Goal: Information Seeking & Learning: Check status

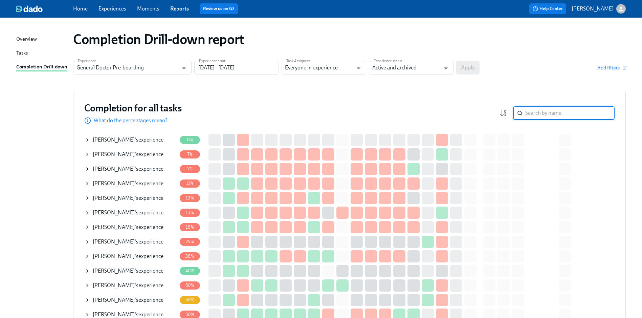
click at [541, 111] on input "search" at bounding box center [570, 113] width 89 height 14
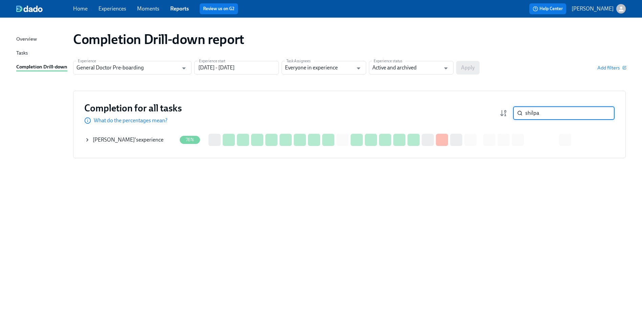
type input "shilpa"
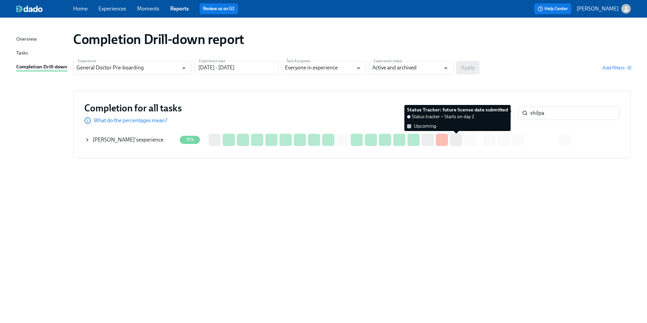
click at [454, 140] on div at bounding box center [456, 140] width 12 height 12
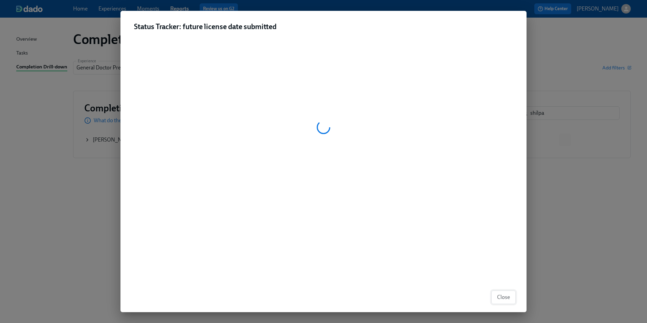
click at [506, 296] on span "Close" at bounding box center [503, 297] width 13 height 7
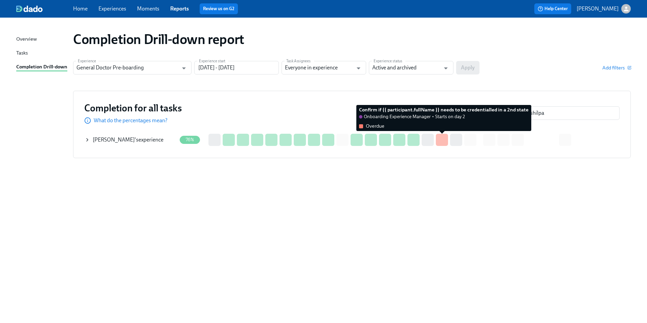
click at [441, 143] on div at bounding box center [442, 140] width 12 height 12
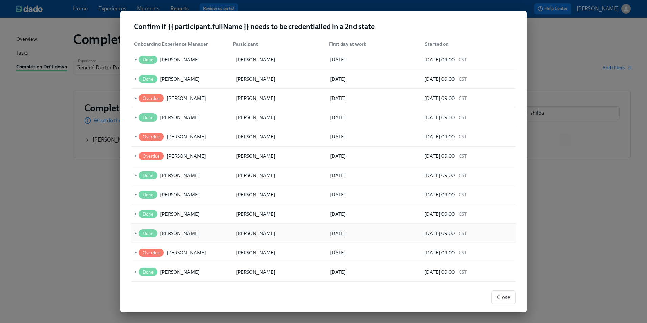
scroll to position [68, 0]
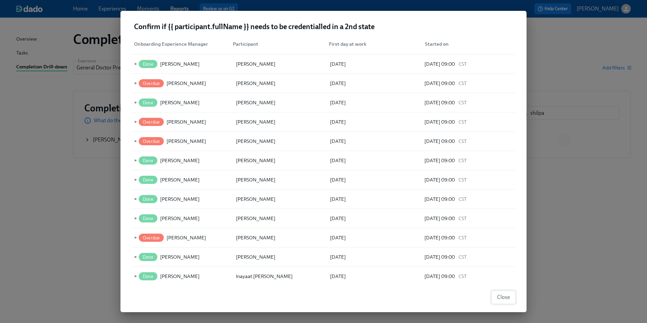
click at [507, 296] on span "Close" at bounding box center [503, 297] width 13 height 7
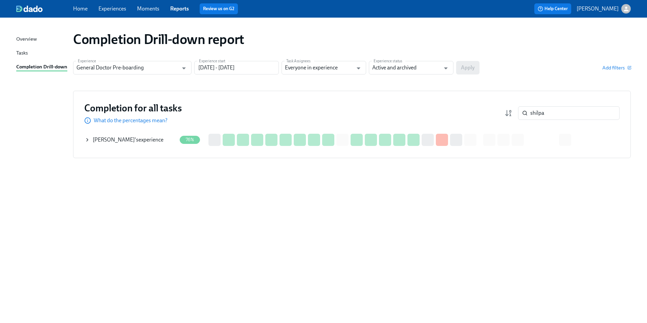
click at [100, 139] on span "[PERSON_NAME]" at bounding box center [114, 139] width 42 height 6
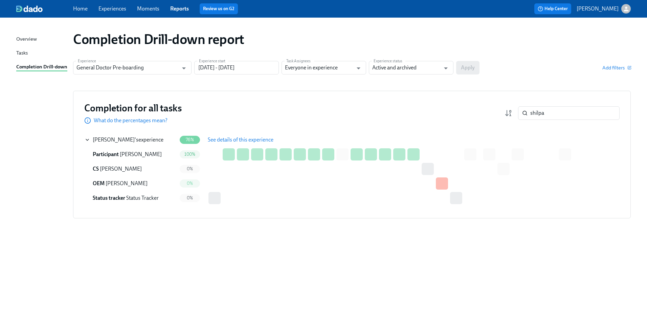
click at [230, 135] on button "See details of this experience" at bounding box center [240, 140] width 75 height 14
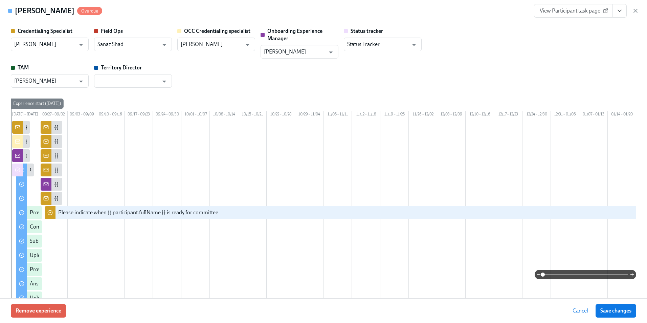
click at [611, 13] on link "View Participant task page" at bounding box center [573, 11] width 79 height 14
click at [622, 11] on icon "View task page" at bounding box center [620, 10] width 7 height 7
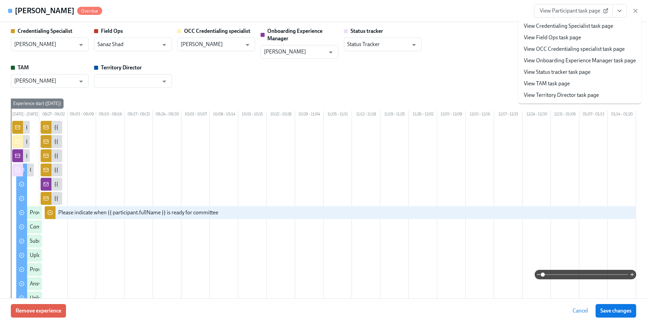
click at [574, 61] on link "View Onboarding Experience Manager task page" at bounding box center [580, 60] width 112 height 7
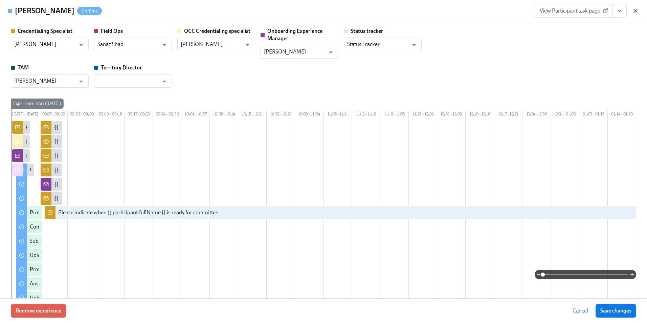
click at [633, 13] on icon "button" at bounding box center [636, 10] width 7 height 7
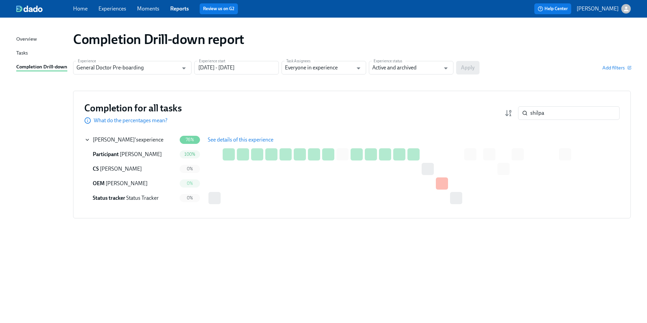
click at [91, 138] on div "[PERSON_NAME] 's experience" at bounding box center [131, 140] width 92 height 14
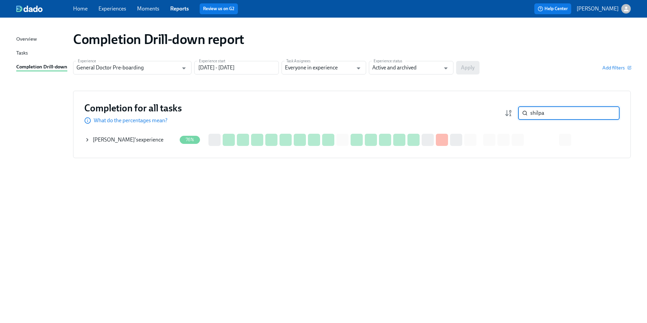
click at [614, 114] on input "shilpa" at bounding box center [575, 113] width 89 height 14
click at [610, 114] on input "shilpa" at bounding box center [575, 113] width 89 height 14
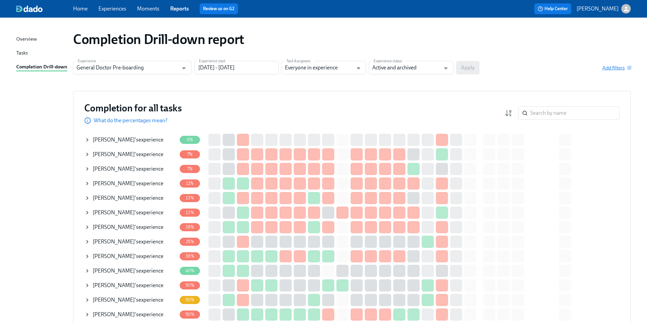
click at [615, 65] on span "Add filters" at bounding box center [617, 67] width 28 height 7
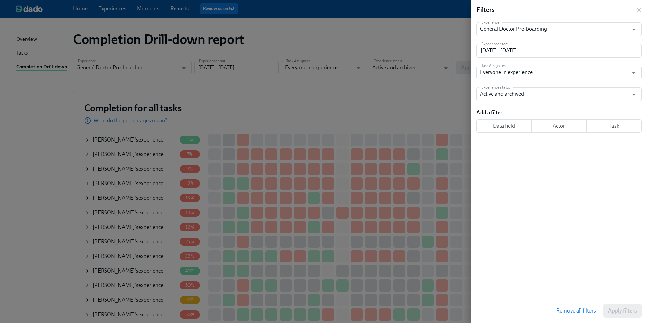
drag, startPoint x: 513, startPoint y: 128, endPoint x: 535, endPoint y: 208, distance: 82.6
click at [535, 208] on div "Experience General Doctor Pre-boarding Experience Experience start [DATE] - [DA…" at bounding box center [562, 159] width 171 height 279
click at [557, 125] on span "Actor" at bounding box center [559, 126] width 44 height 7
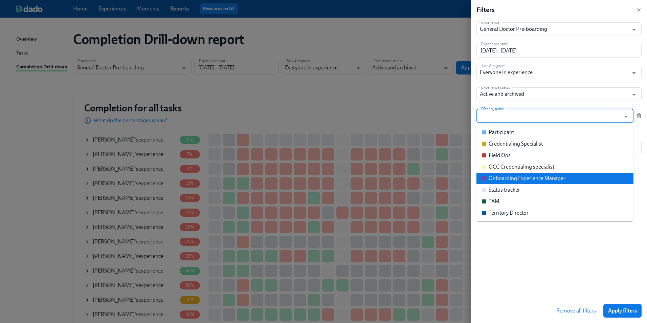
click at [553, 178] on div "Onboarding Experience Manager" at bounding box center [527, 178] width 77 height 7
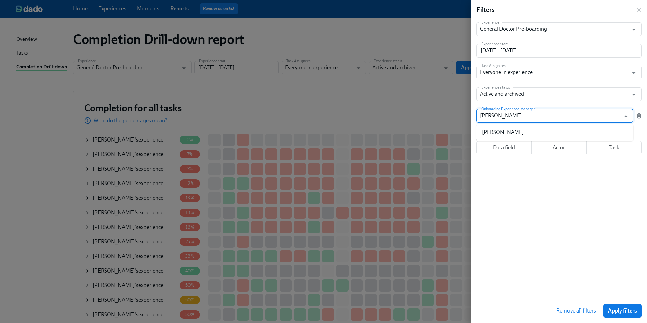
type input "[PERSON_NAME]"
click at [525, 137] on li "[PERSON_NAME]" at bounding box center [555, 133] width 157 height 12
click at [624, 310] on span "Apply filters" at bounding box center [623, 310] width 29 height 7
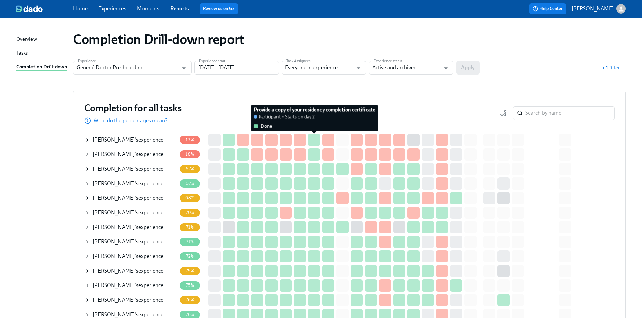
click at [315, 138] on div at bounding box center [314, 140] width 12 height 12
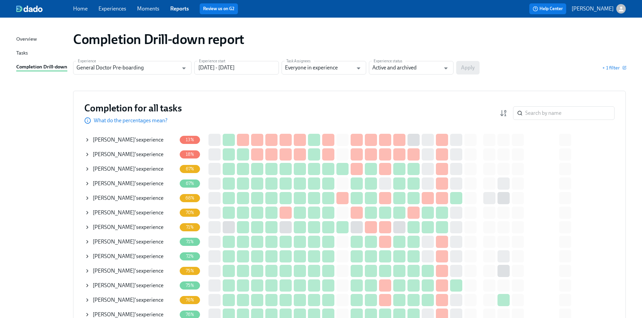
click at [88, 141] on icon at bounding box center [87, 139] width 5 height 5
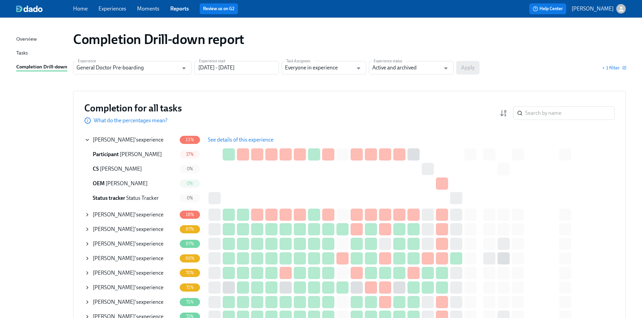
click at [248, 143] on span "See details of this experience" at bounding box center [241, 139] width 66 height 7
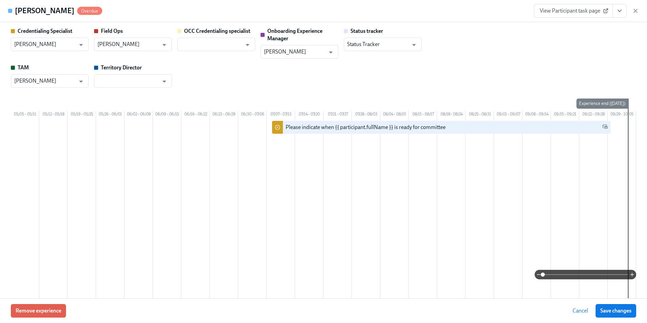
click at [602, 8] on span "View Participant task page" at bounding box center [573, 10] width 67 height 7
click at [488, 47] on div "Credentialing Specialist [PERSON_NAME] ​ Field Ops [PERSON_NAME] ​ OCC Credenti…" at bounding box center [324, 57] width 626 height 60
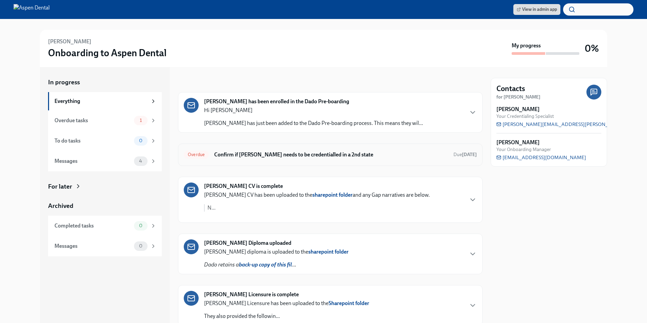
click at [325, 153] on h6 "Confirm if Shilpa Agadi needs to be credentialled in a 2nd state" at bounding box center [331, 154] width 234 height 7
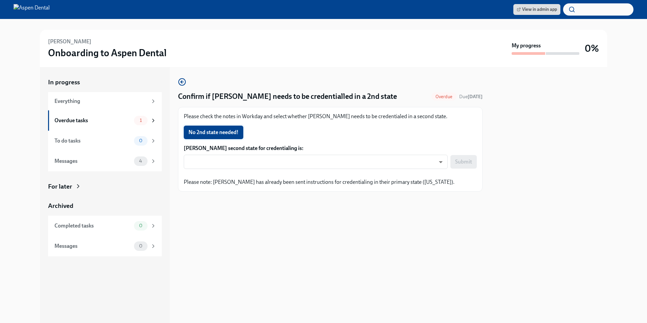
click at [213, 131] on span "No 2nd state needed!" at bounding box center [214, 132] width 50 height 7
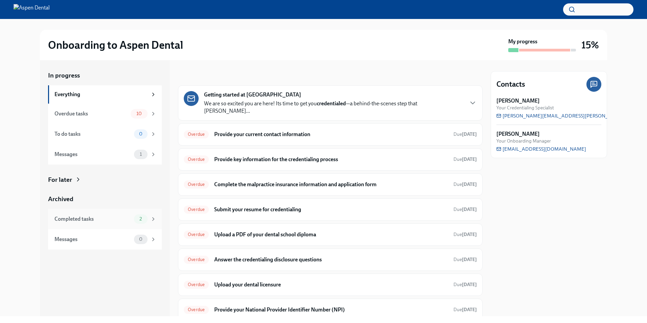
click at [147, 224] on div "Completed tasks 2" at bounding box center [105, 219] width 114 height 20
